Goal: Task Accomplishment & Management: Complete application form

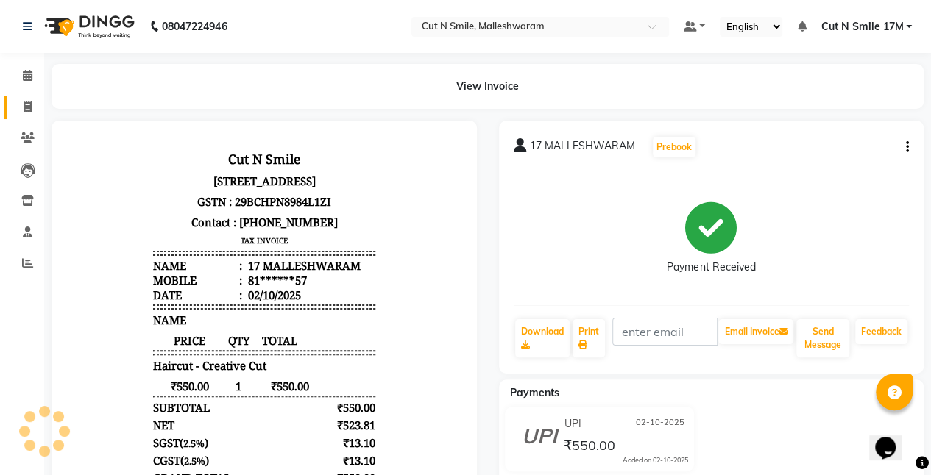
drag, startPoint x: 0, startPoint y: 0, endPoint x: 24, endPoint y: 107, distance: 110.0
click at [24, 107] on icon at bounding box center [28, 107] width 8 height 11
select select "service"
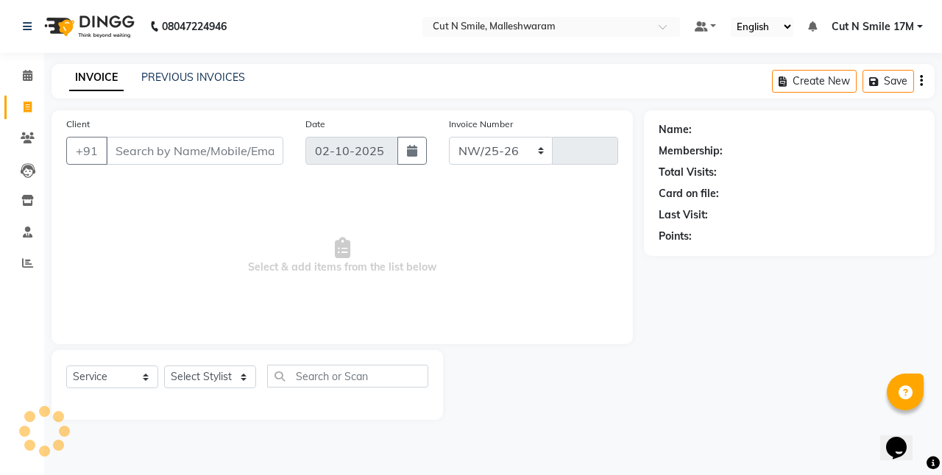
select select "7223"
type input "221"
click at [225, 144] on input "Client" at bounding box center [194, 151] width 177 height 28
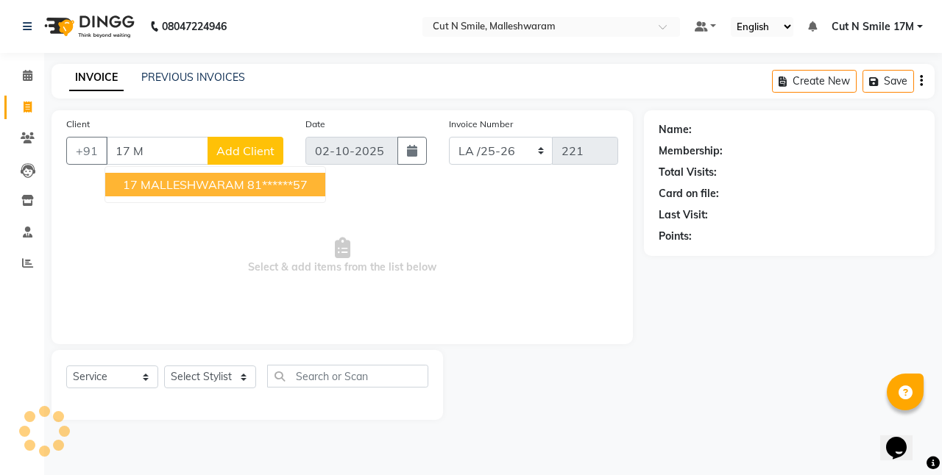
click at [231, 181] on span "17 MALLESHWARAM" at bounding box center [183, 184] width 121 height 15
type input "81******57"
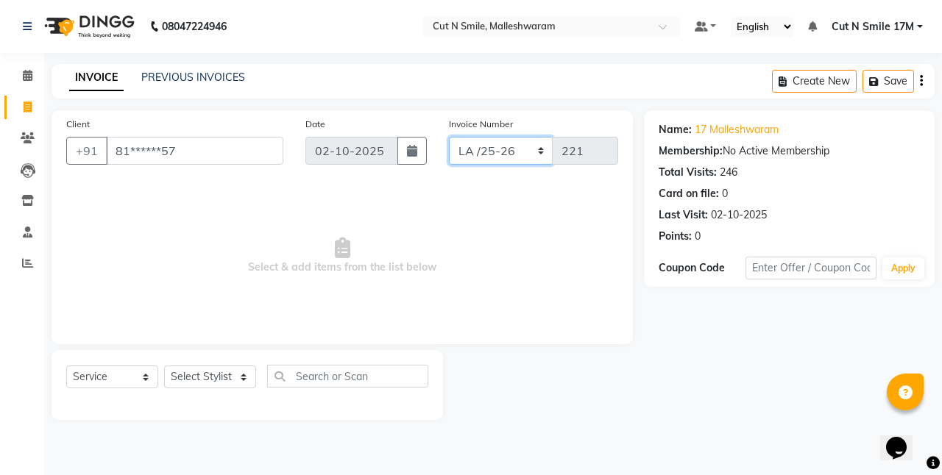
click at [499, 152] on select "NW/25-26 SW/2025-26 NA/2025-26 VN/25-26 LA /25-26" at bounding box center [501, 151] width 104 height 28
select select "7225"
click at [449, 137] on select "NW/25-26 SW/2025-26 NA/2025-26 VN/25-26 LA /25-26" at bounding box center [501, 151] width 104 height 28
type input "1582"
click at [233, 375] on select "Select Stylist [PERSON_NAME] 17M [PERSON_NAME] 9M Ajim 17M [PERSON_NAME] 17M [P…" at bounding box center [210, 377] width 92 height 23
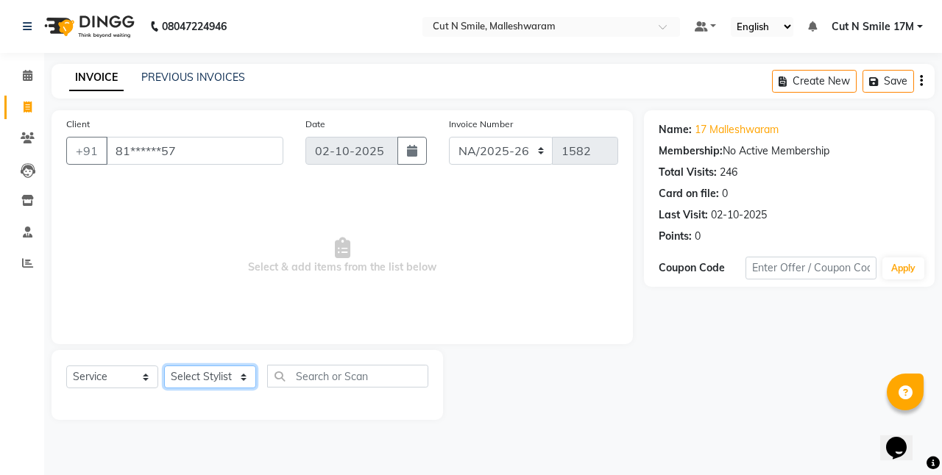
select select "60630"
click at [164, 366] on select "Select Stylist [PERSON_NAME] 17M [PERSON_NAME] 9M Ajim 17M [PERSON_NAME] 17M [P…" at bounding box center [210, 377] width 92 height 23
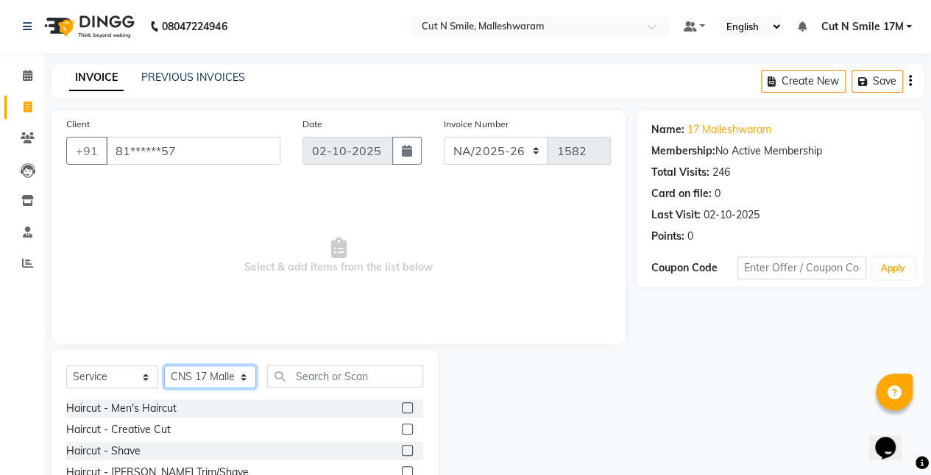
scroll to position [113, 0]
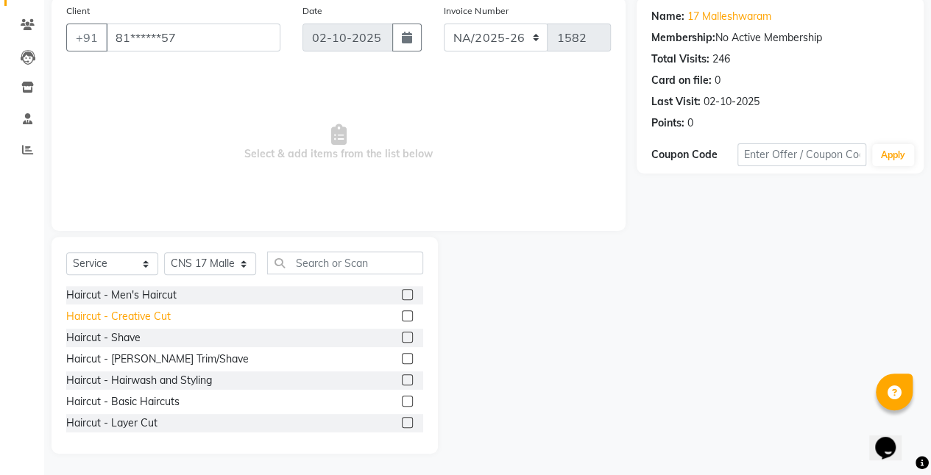
click at [162, 313] on div "Haircut - Creative Cut" at bounding box center [118, 316] width 104 height 15
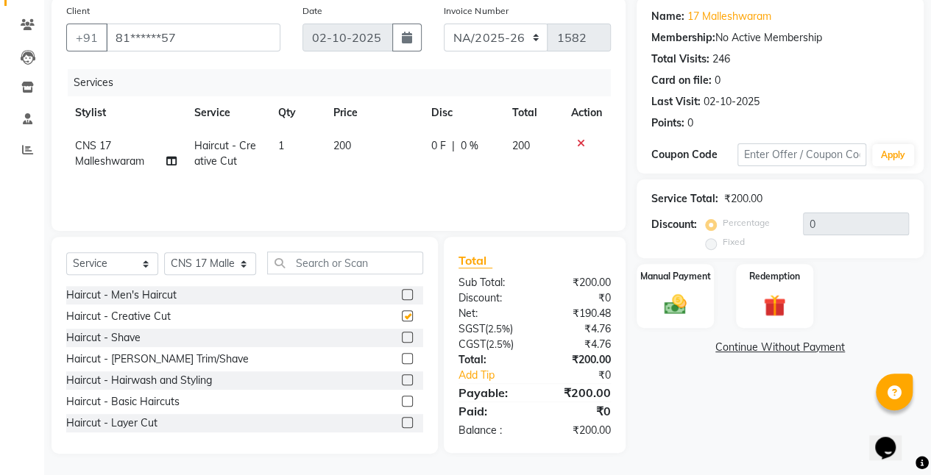
checkbox input "false"
click at [169, 352] on div "Haircut - [PERSON_NAME] Trim/Shave" at bounding box center [157, 359] width 182 height 15
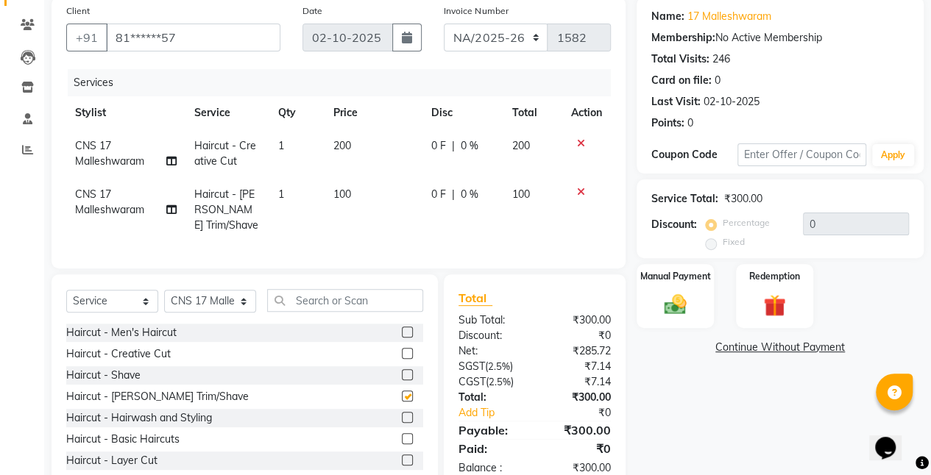
checkbox input "false"
click at [150, 347] on div "Haircut - Creative Cut" at bounding box center [118, 354] width 104 height 15
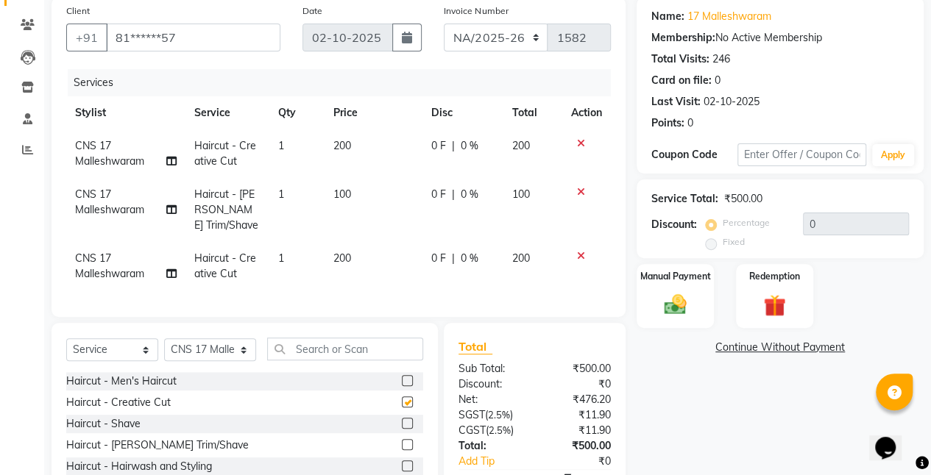
checkbox input "false"
click at [658, 299] on img at bounding box center [675, 304] width 38 height 26
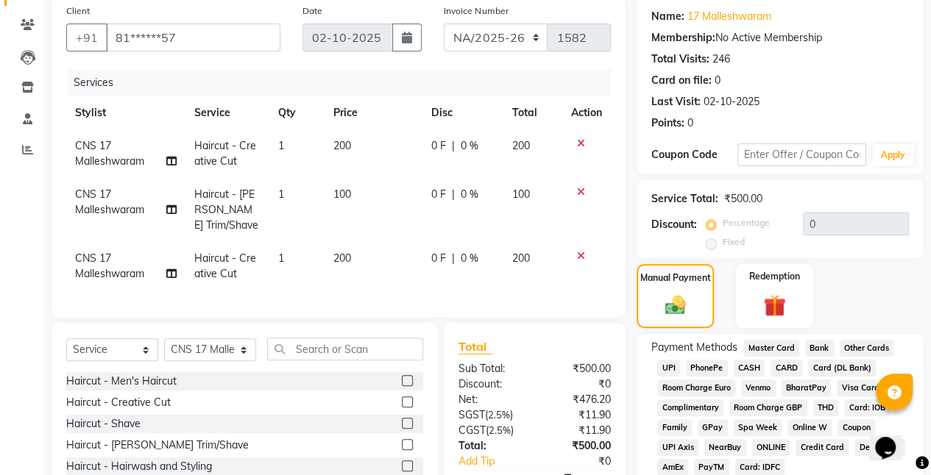
click at [670, 364] on span "UPI" at bounding box center [668, 368] width 23 height 17
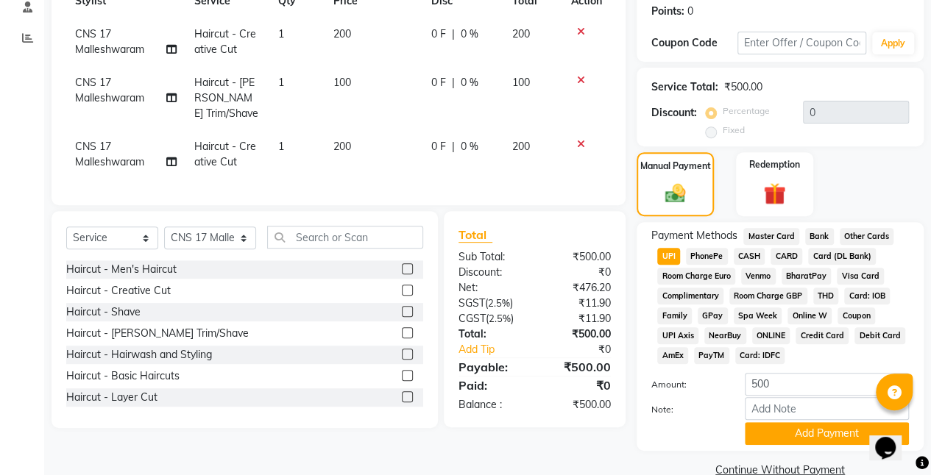
scroll to position [253, 0]
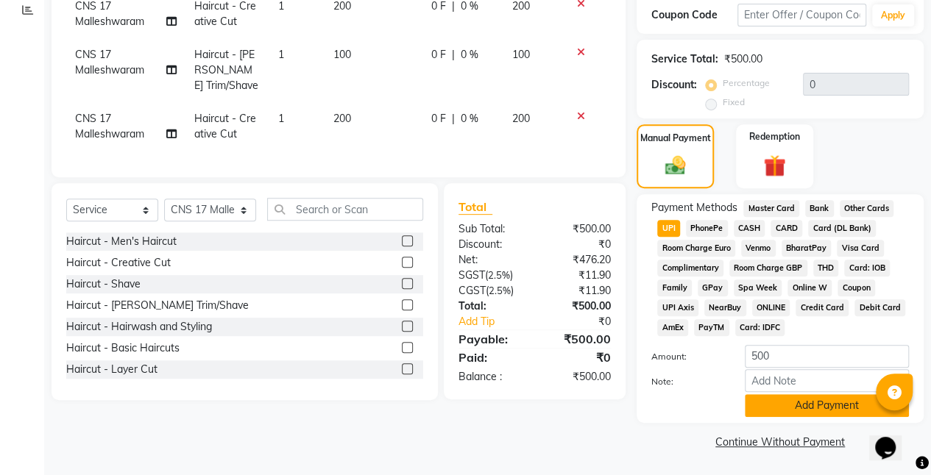
click at [789, 403] on button "Add Payment" at bounding box center [827, 405] width 164 height 23
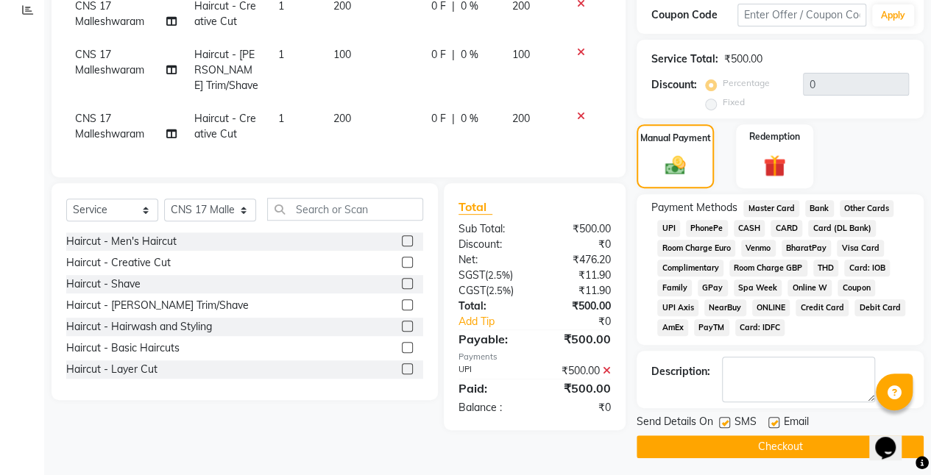
click at [787, 440] on button "Checkout" at bounding box center [780, 447] width 287 height 23
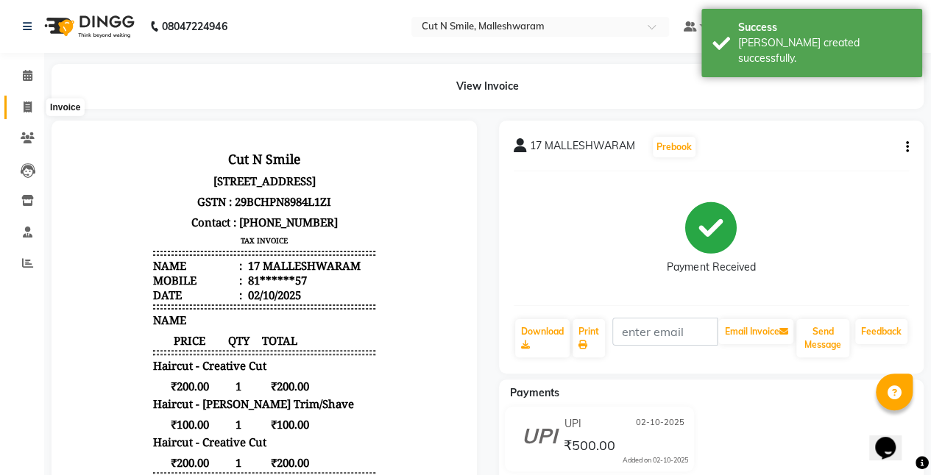
click at [31, 109] on icon at bounding box center [28, 107] width 8 height 11
select select "service"
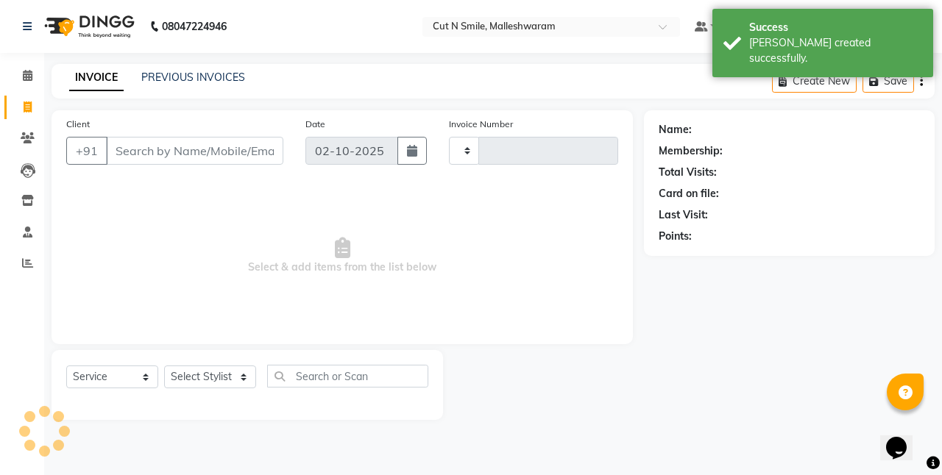
type input "221"
drag, startPoint x: 497, startPoint y: 153, endPoint x: 497, endPoint y: 161, distance: 8.1
click at [497, 153] on select "NW/25-26 SW/2025-26 NA/2025-26 VN/25-26 LA /25-26" at bounding box center [501, 151] width 104 height 28
select select "7225"
click at [449, 137] on select "NW/25-26 SW/2025-26 NA/2025-26 VN/25-26 LA /25-26" at bounding box center [501, 151] width 104 height 28
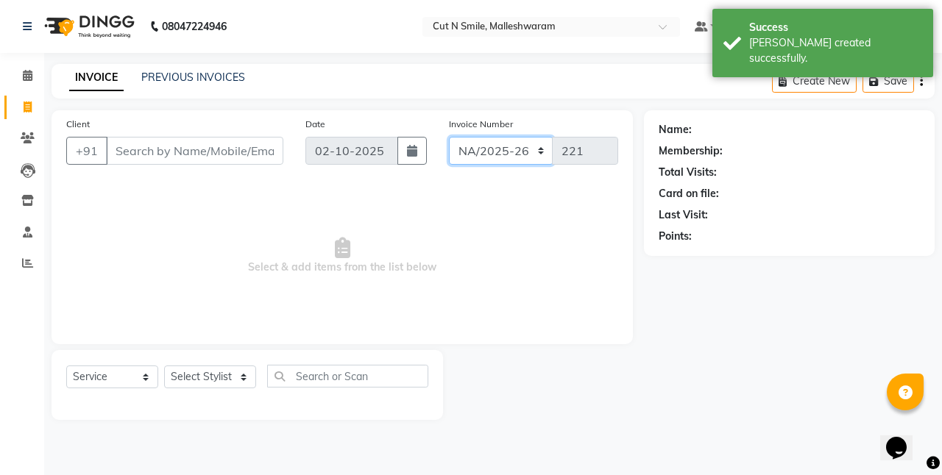
type input "1583"
